Goal: Information Seeking & Learning: Learn about a topic

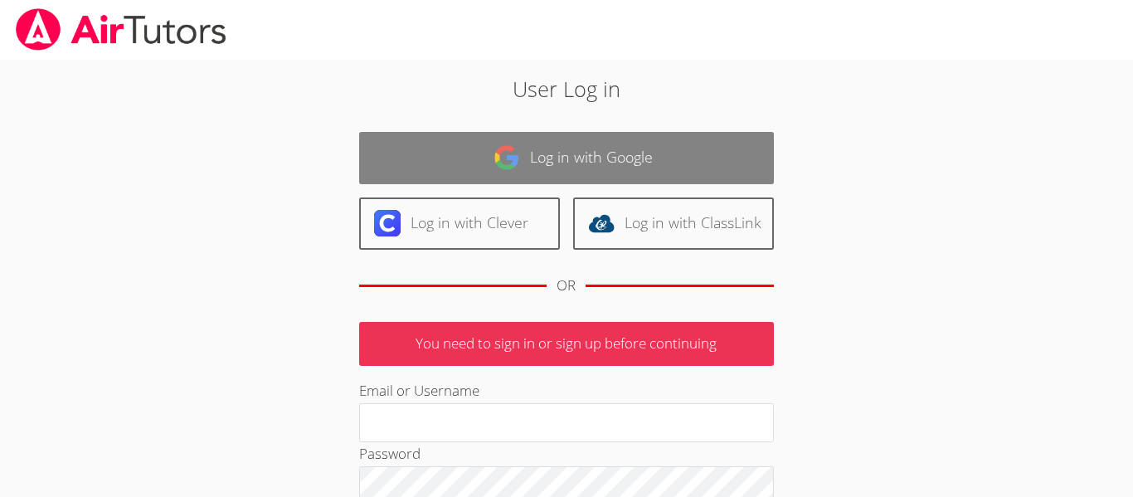
click at [385, 165] on link "Log in with Google" at bounding box center [566, 158] width 415 height 52
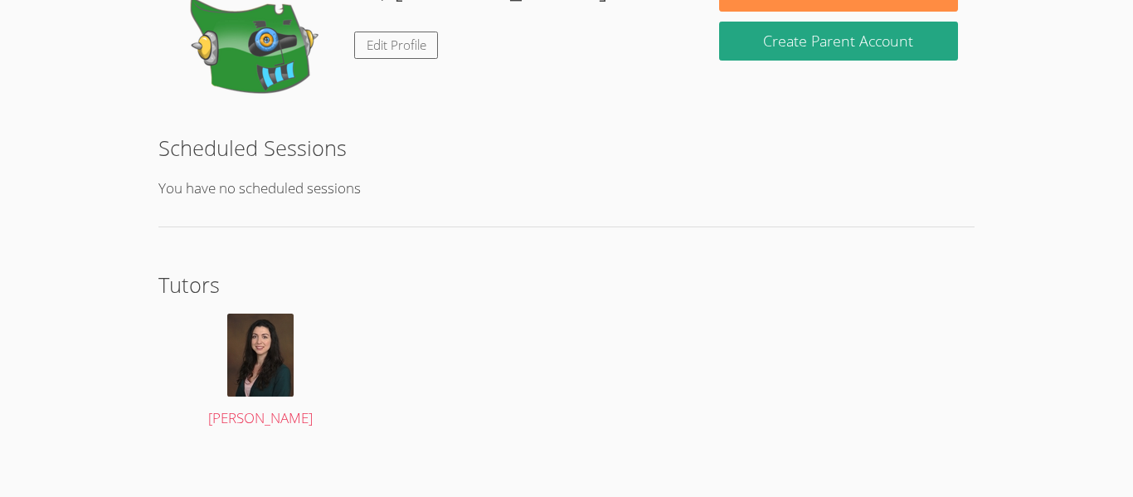
scroll to position [313, 0]
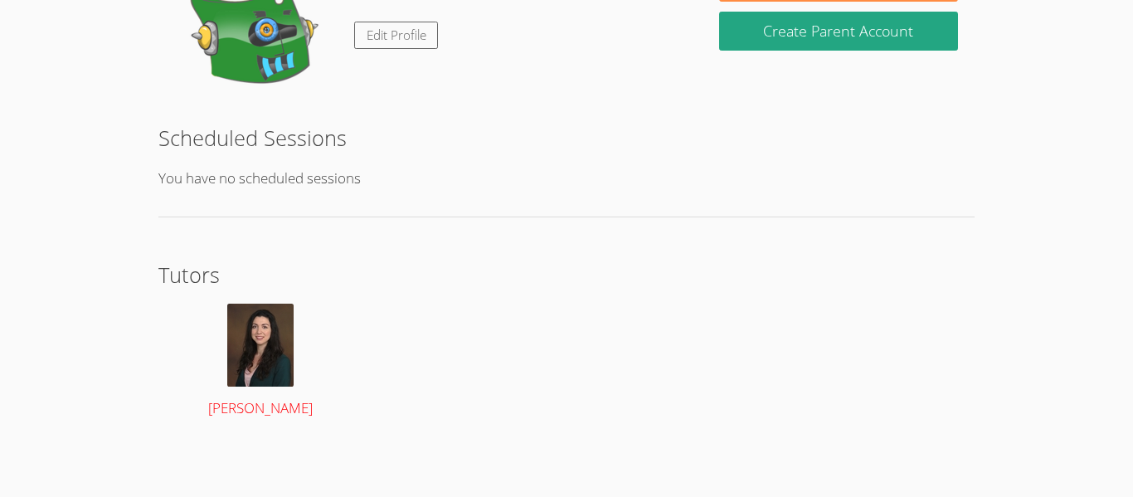
click at [229, 409] on span "[PERSON_NAME]" at bounding box center [260, 407] width 105 height 19
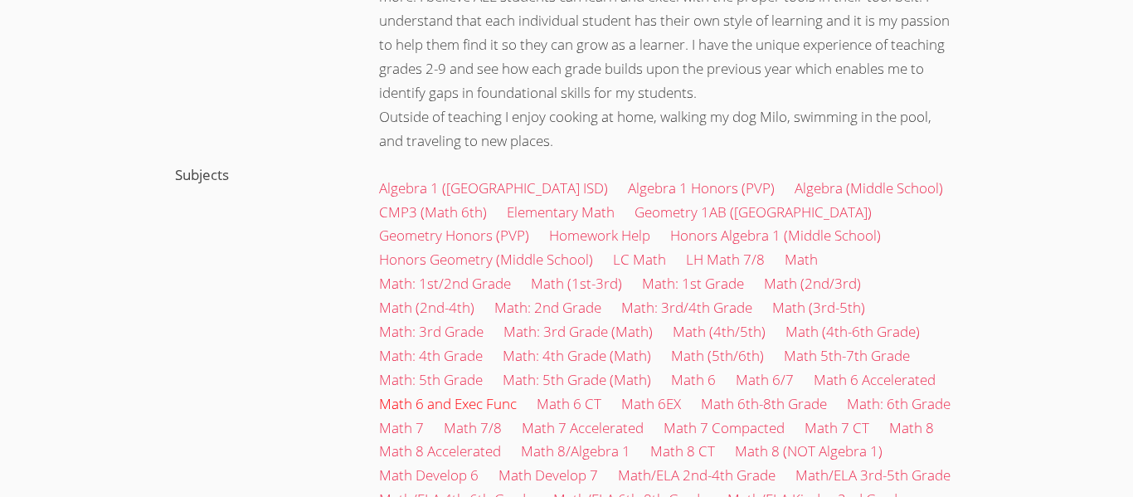
scroll to position [542, 0]
click at [844, 348] on link "Math 5th-7th Grade" at bounding box center [847, 357] width 126 height 19
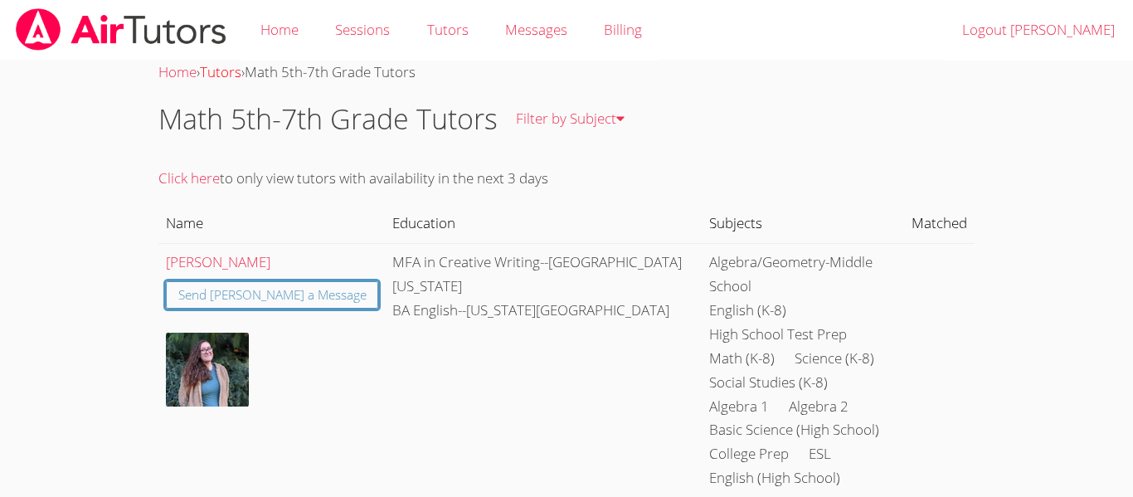
click at [222, 72] on link "Tutors" at bounding box center [220, 71] width 41 height 19
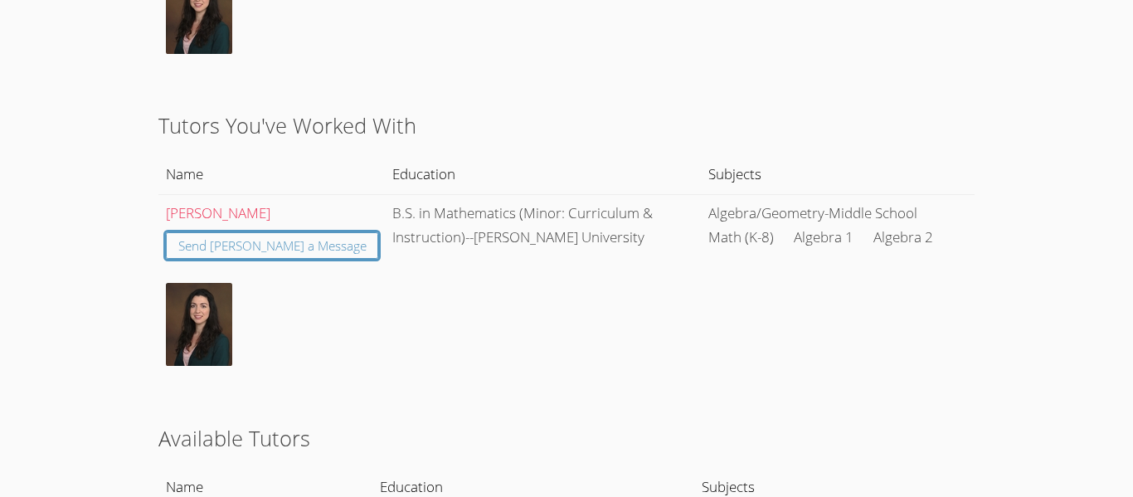
scroll to position [473, 0]
